Goal: Transaction & Acquisition: Purchase product/service

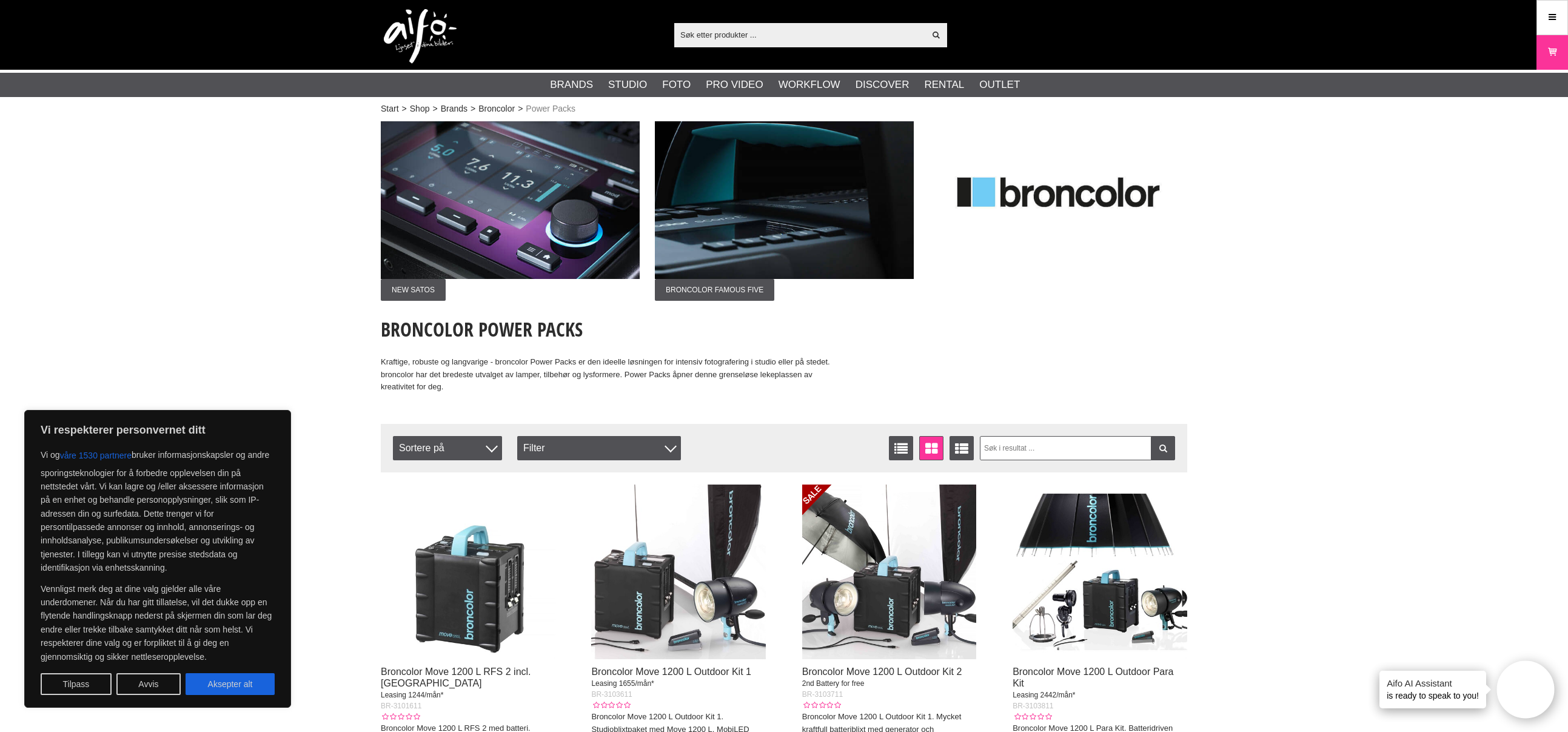
click at [210, 688] on button "Aksepter alt" at bounding box center [230, 685] width 89 height 22
checkbox input "true"
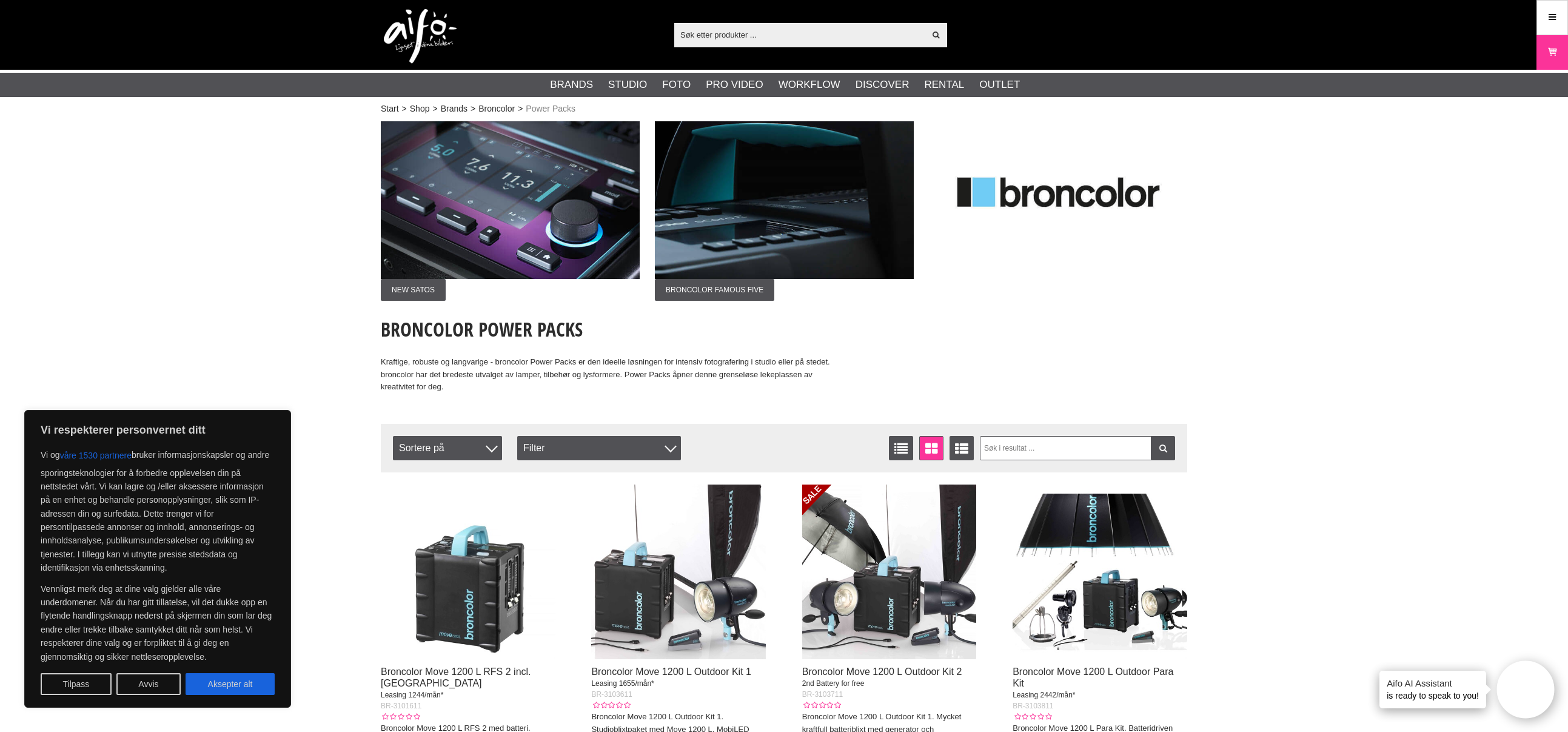
checkbox input "true"
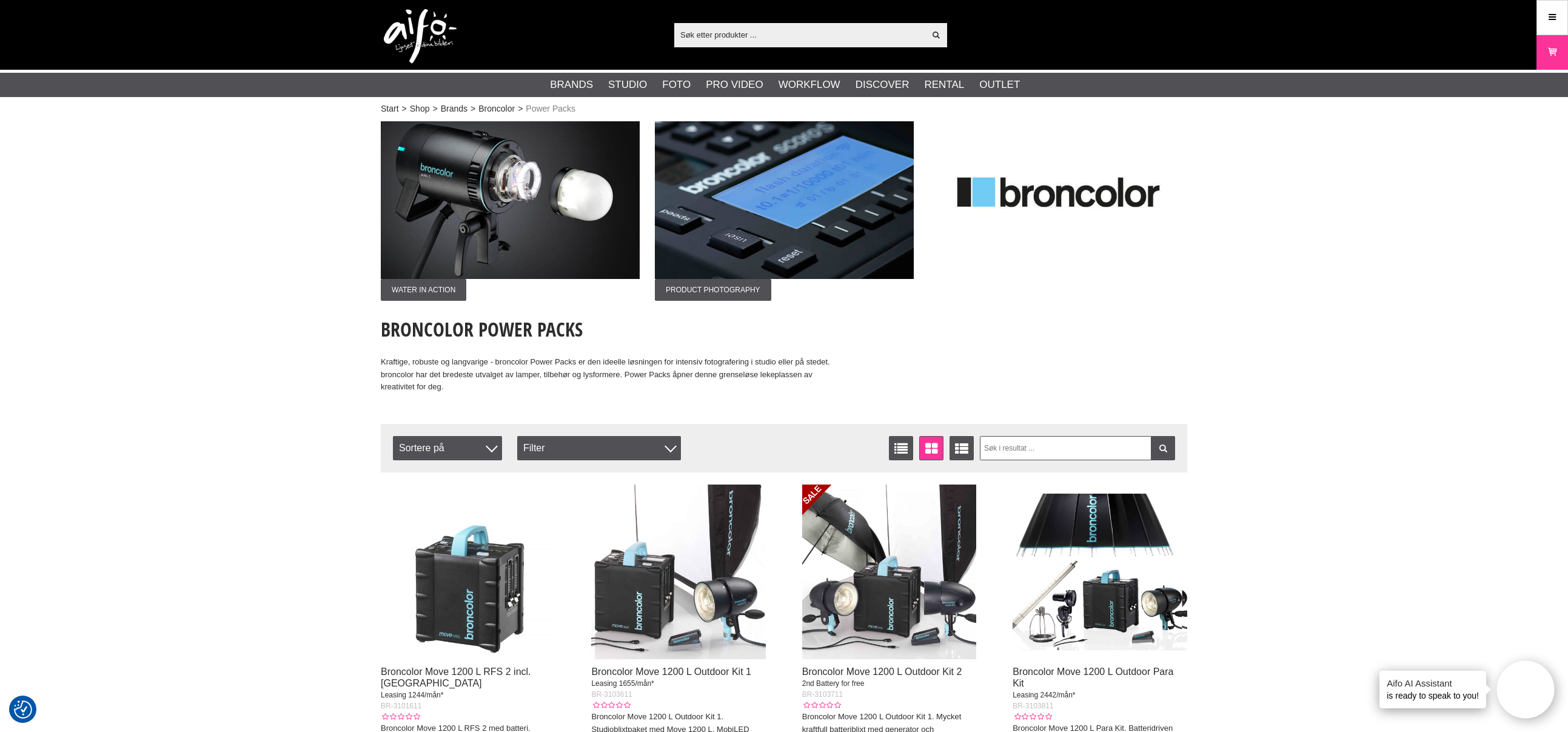
click at [1027, 269] on img at bounding box center [1058, 200] width 259 height 158
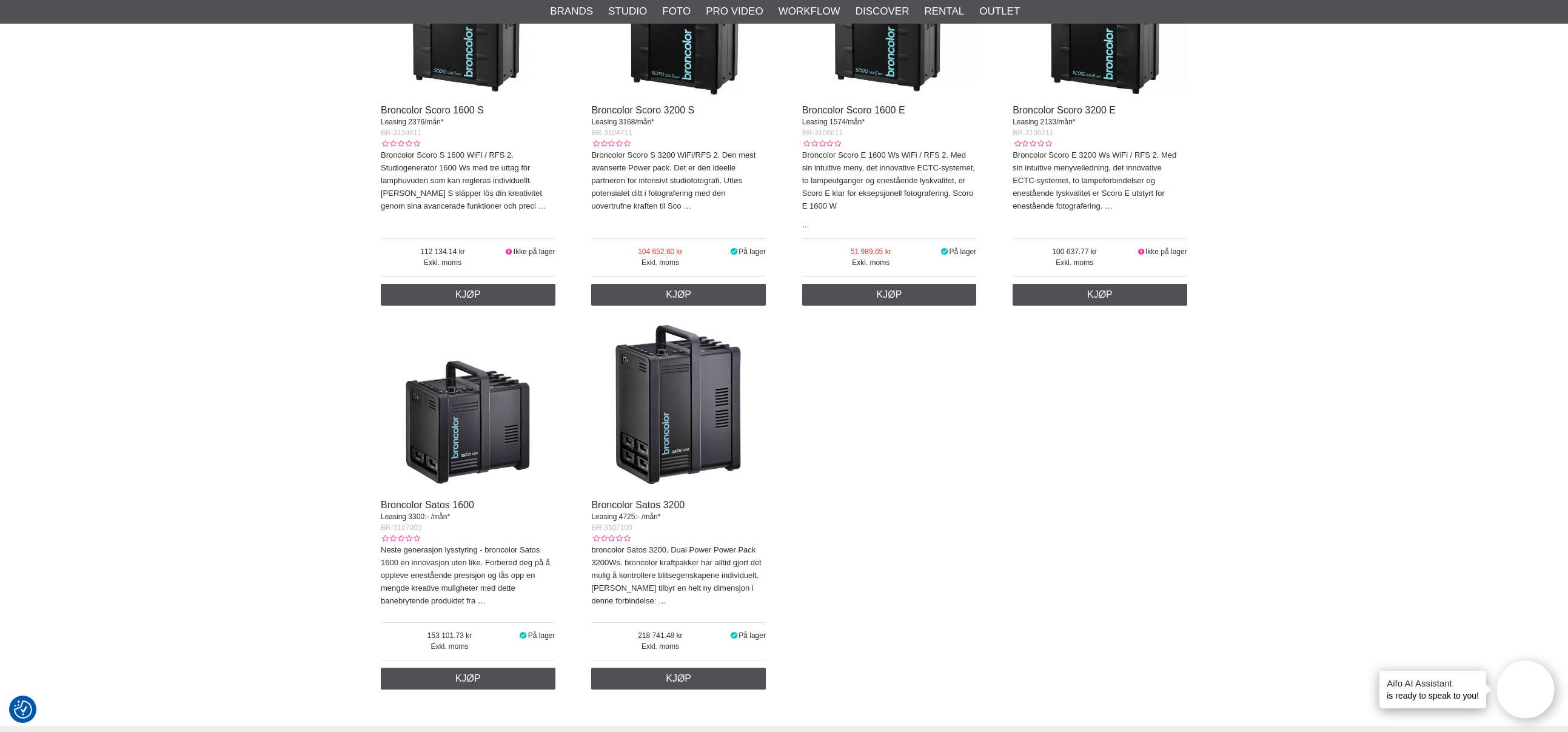
scroll to position [1031, 0]
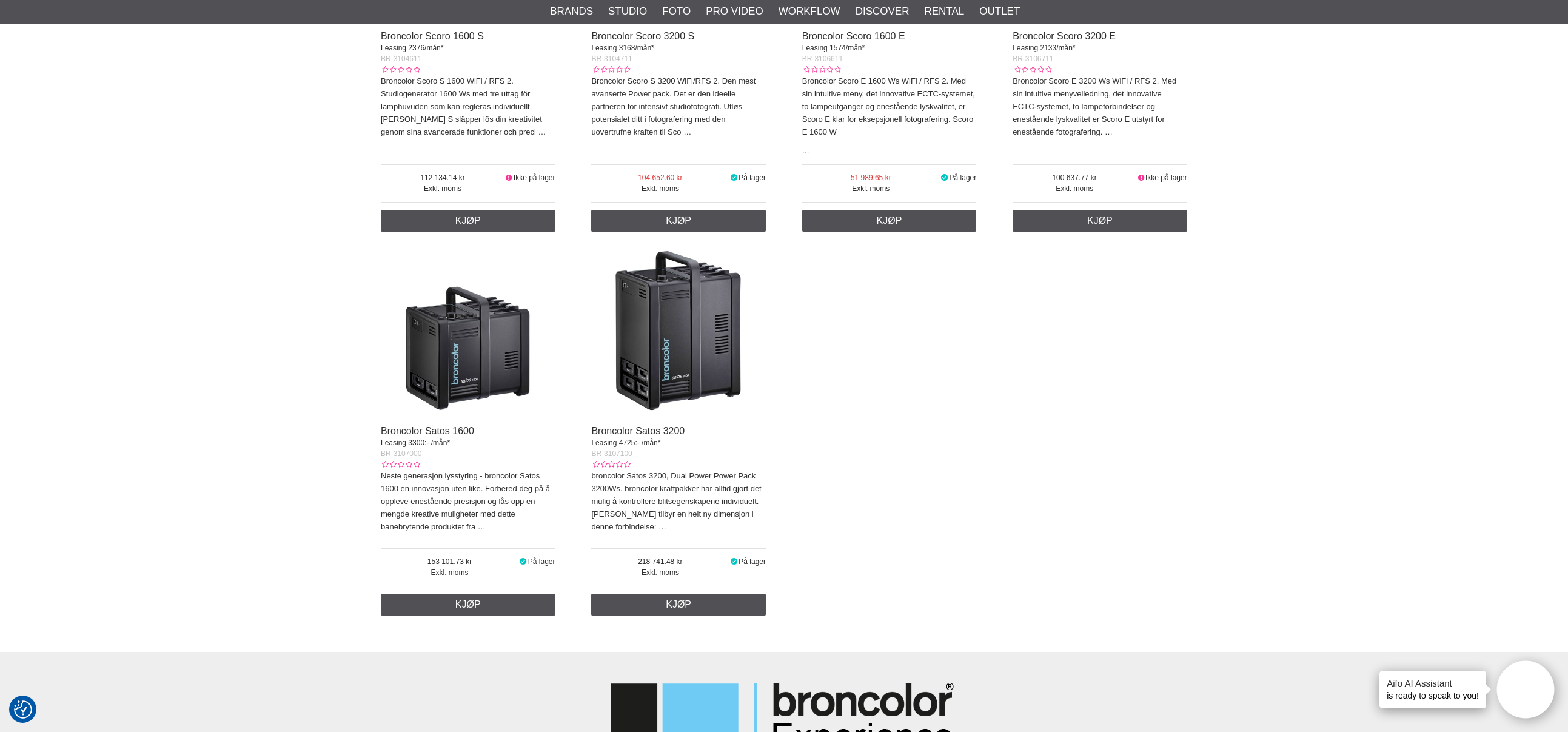
click at [675, 341] on img at bounding box center [678, 330] width 175 height 175
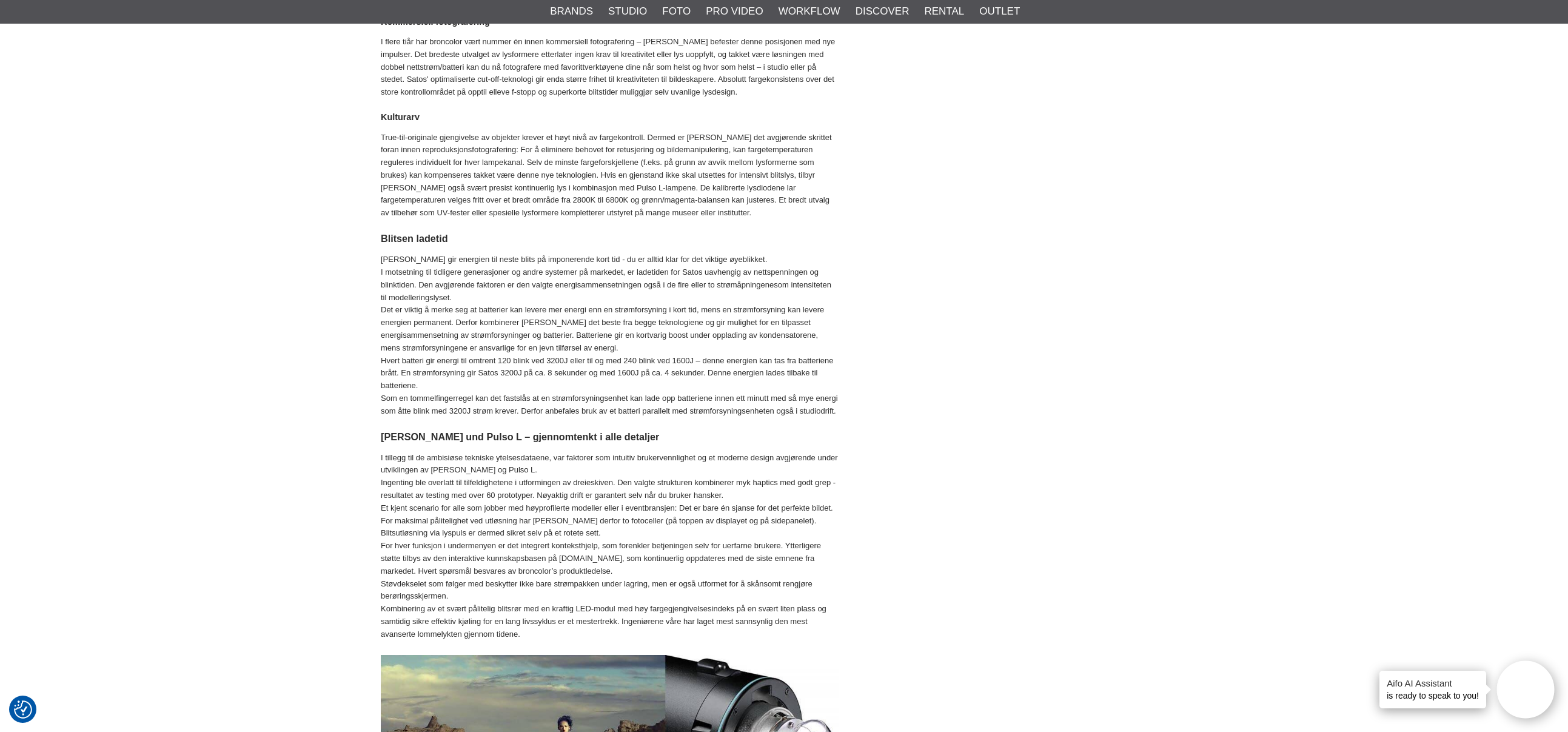
scroll to position [2791, 0]
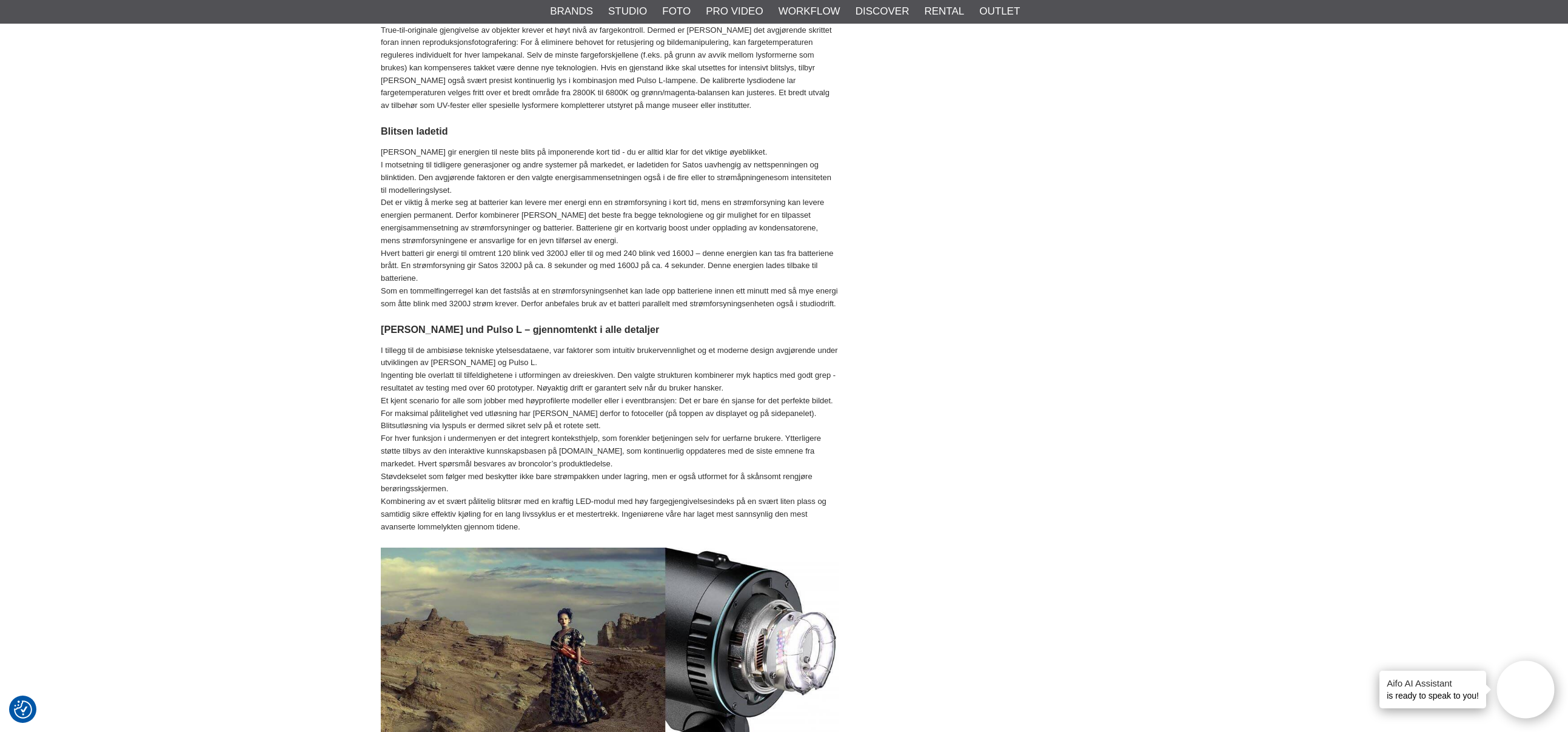
drag, startPoint x: 496, startPoint y: 424, endPoint x: 494, endPoint y: 418, distance: 6.3
